Goal: Task Accomplishment & Management: Manage account settings

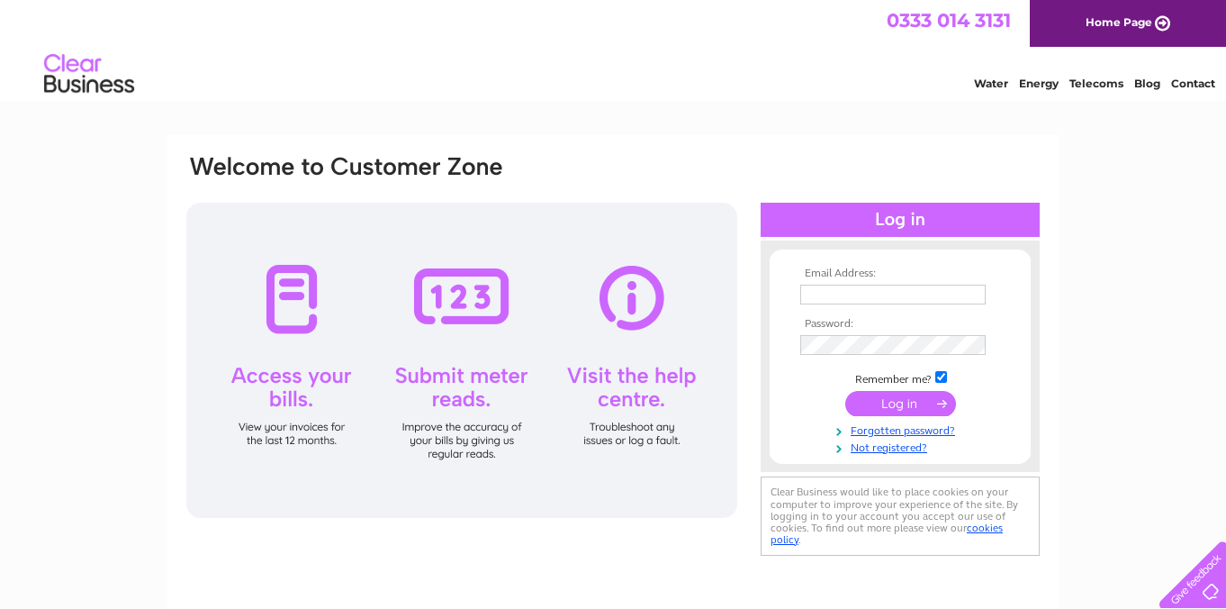
click at [828, 297] on input "text" at bounding box center [892, 294] width 185 height 20
click at [982, 296] on input "info@pinkertonscatering.co.uk2" at bounding box center [893, 295] width 187 height 22
type input "[EMAIL_ADDRESS][DOMAIN_NAME]"
click at [1088, 270] on div "Email Address: [EMAIL_ADDRESS][DOMAIN_NAME] Password:" at bounding box center [613, 541] width 1226 height 812
click at [913, 410] on input "submit" at bounding box center [900, 404] width 111 height 25
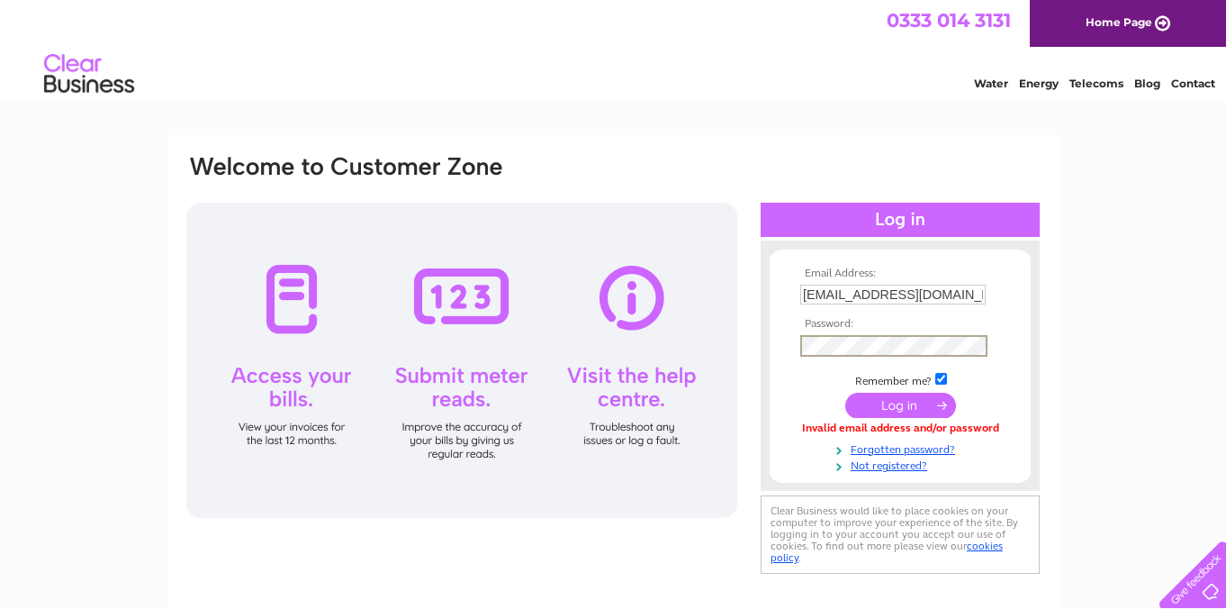
click at [845, 392] on input "submit" at bounding box center [900, 404] width 111 height 25
